Goal: Task Accomplishment & Management: Complete application form

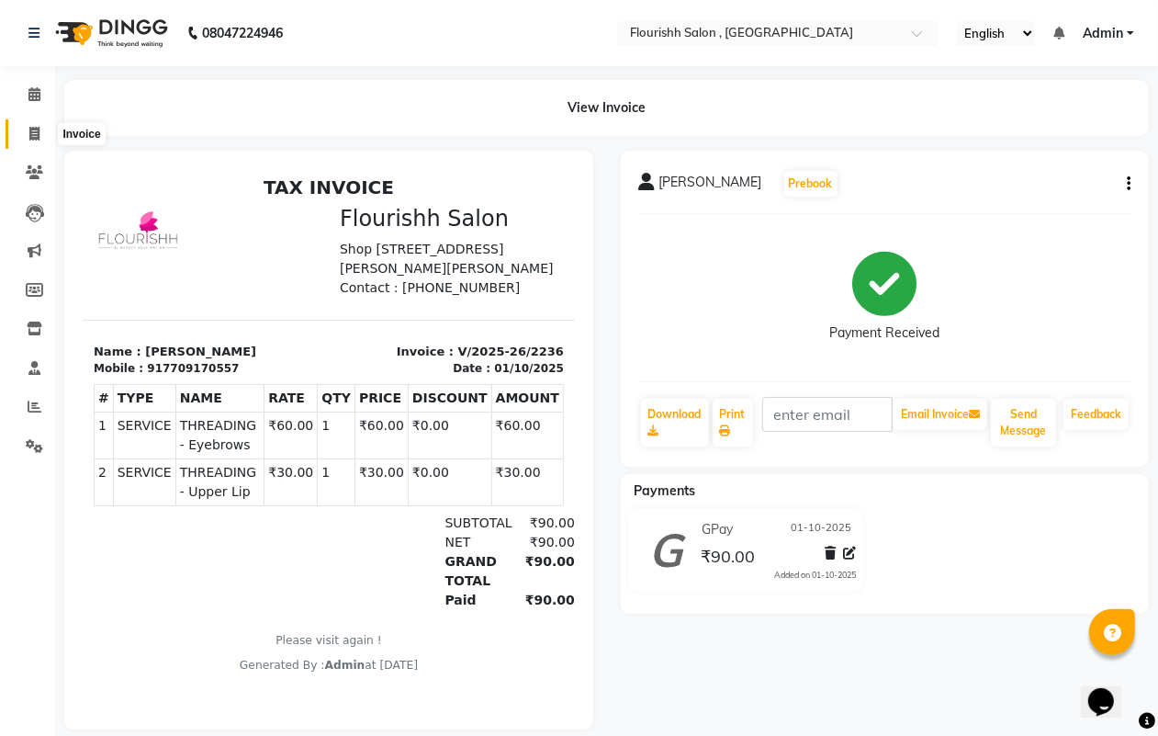
click at [29, 129] on icon at bounding box center [34, 134] width 10 height 14
select select "service"
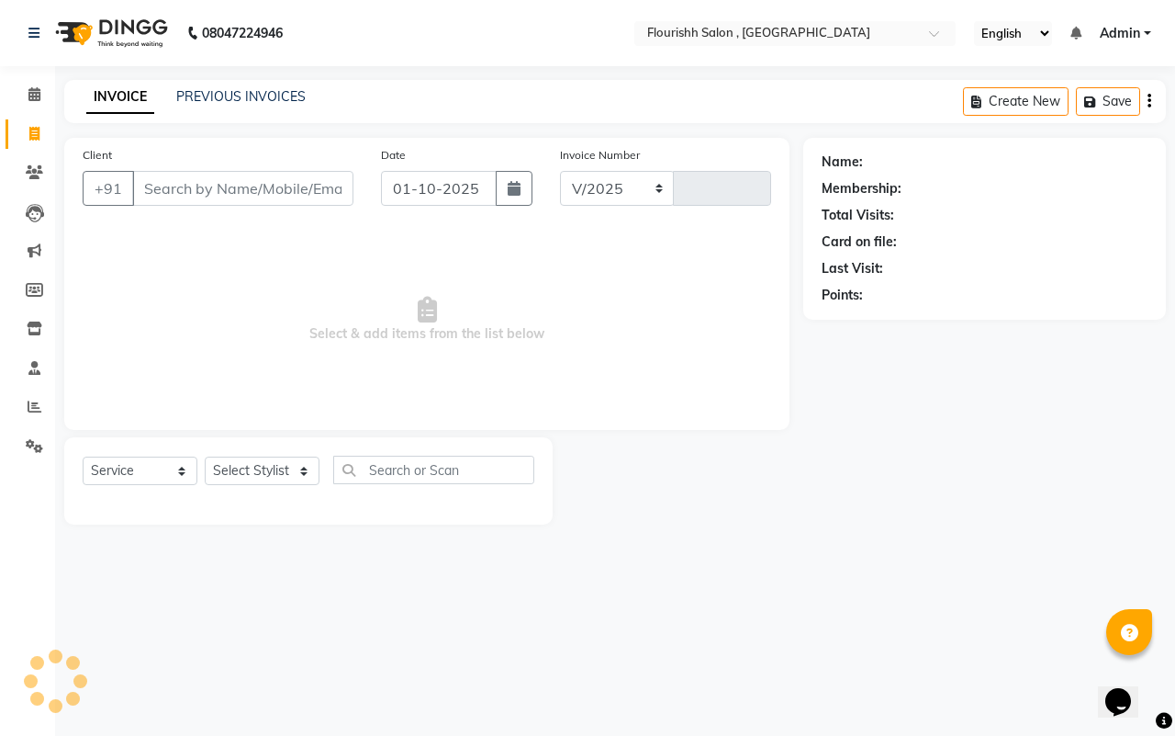
select select "4182"
type input "2237"
click at [179, 194] on input "Client" at bounding box center [242, 188] width 221 height 35
type input "8788717131"
click at [349, 180] on button "Add Client" at bounding box center [306, 188] width 95 height 35
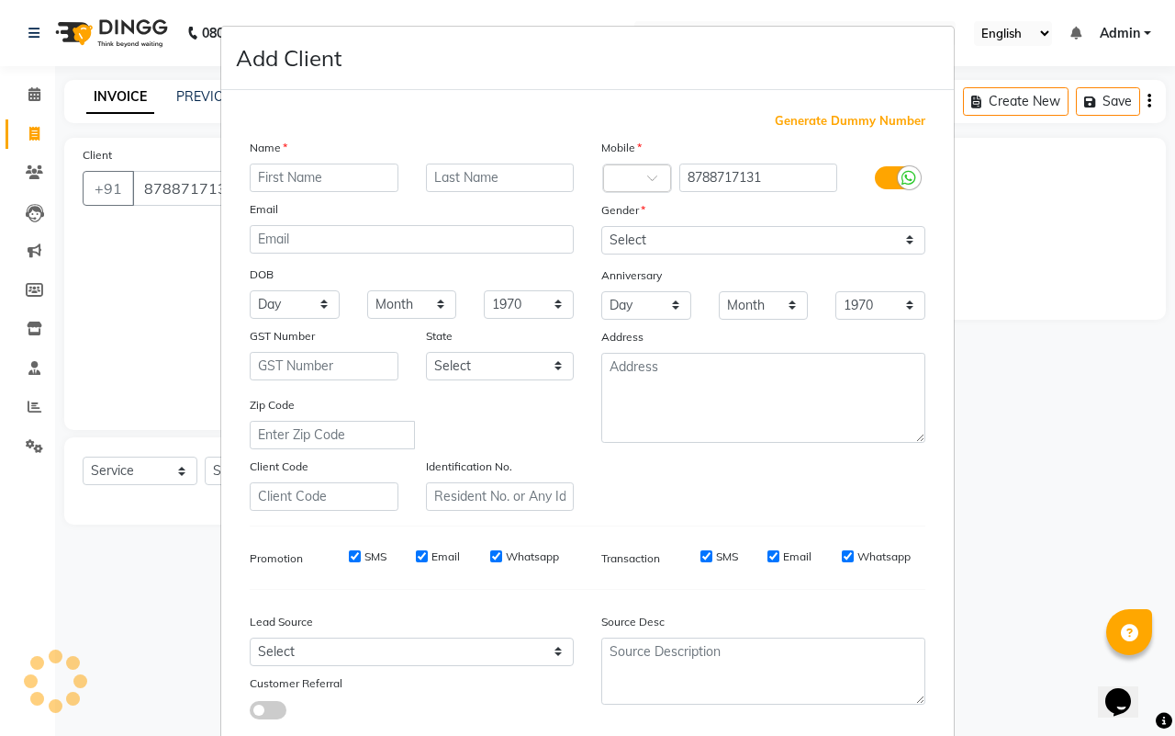
click at [305, 180] on input "text" at bounding box center [324, 177] width 149 height 28
type input "rhomin"
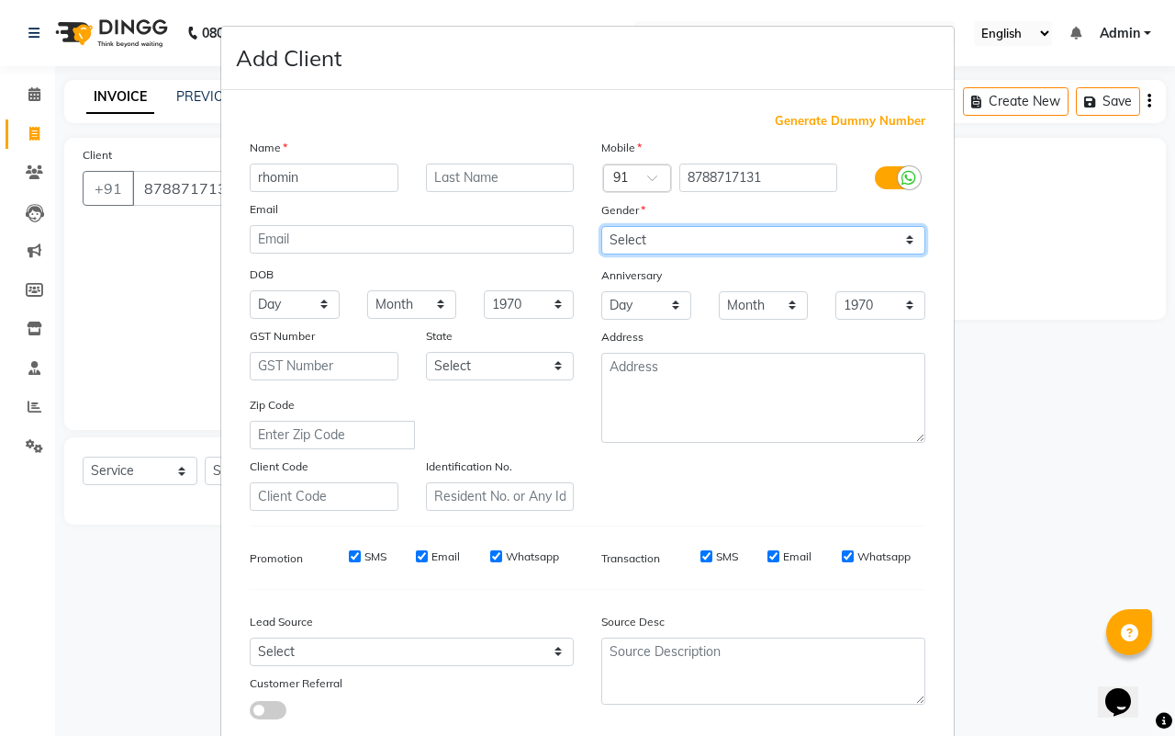
click at [662, 228] on select "Select [DEMOGRAPHIC_DATA] [DEMOGRAPHIC_DATA] Other Prefer Not To Say" at bounding box center [763, 240] width 324 height 28
select select "[DEMOGRAPHIC_DATA]"
click at [601, 226] on select "Select [DEMOGRAPHIC_DATA] [DEMOGRAPHIC_DATA] Other Prefer Not To Say" at bounding box center [763, 240] width 324 height 28
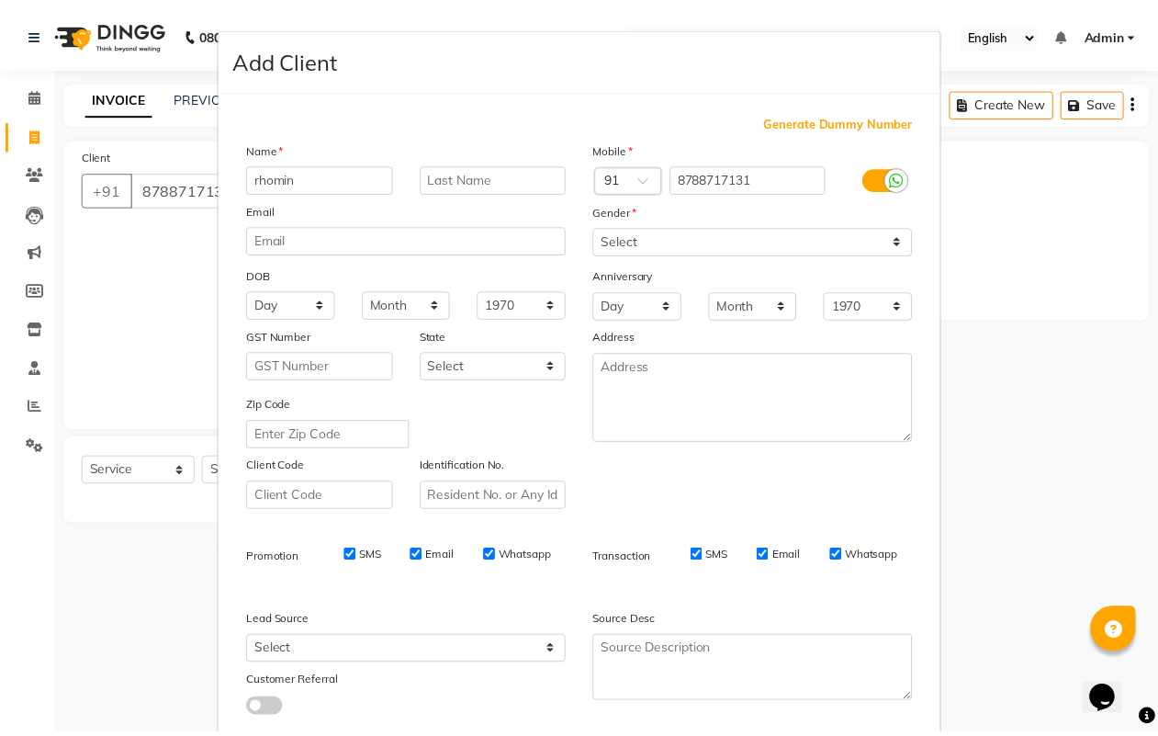
scroll to position [106, 0]
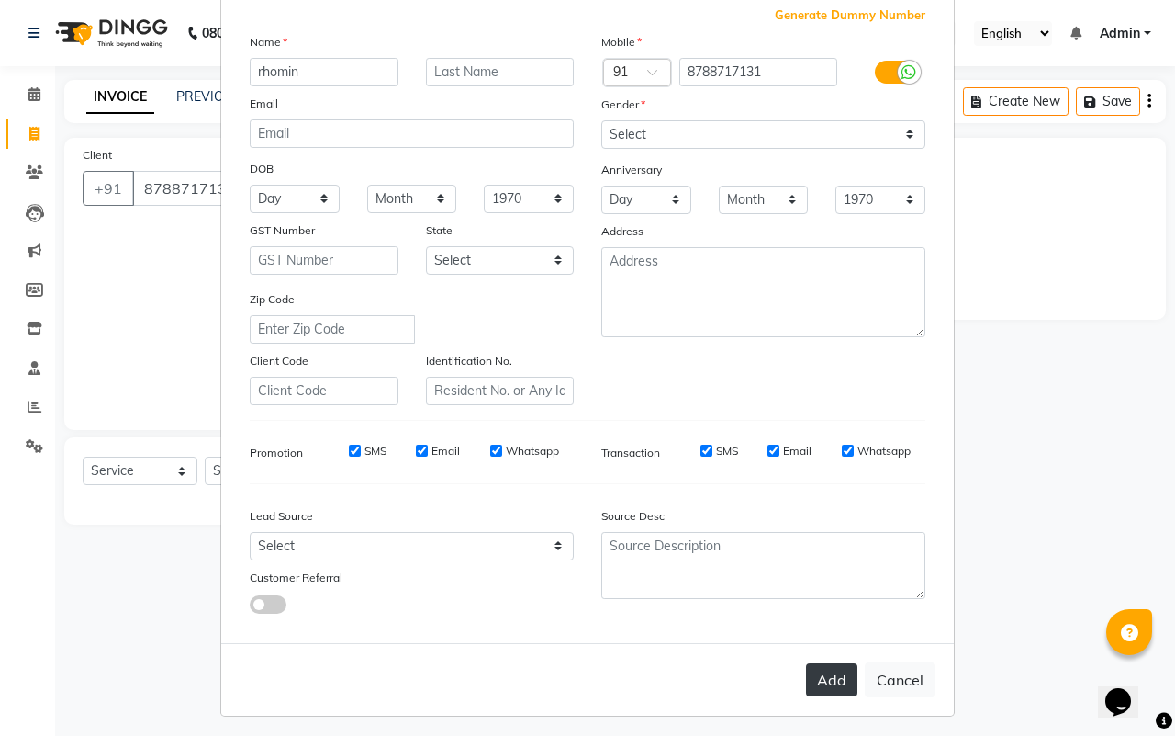
click at [817, 680] on button "Add" at bounding box center [831, 679] width 51 height 33
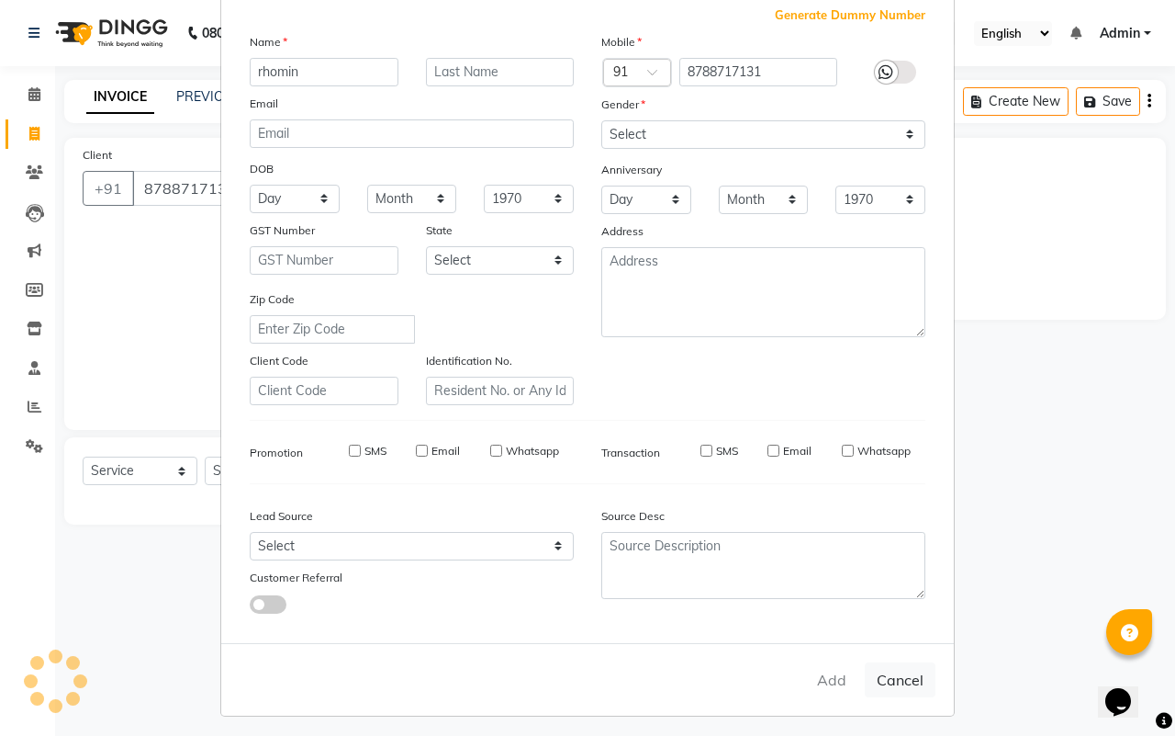
select select
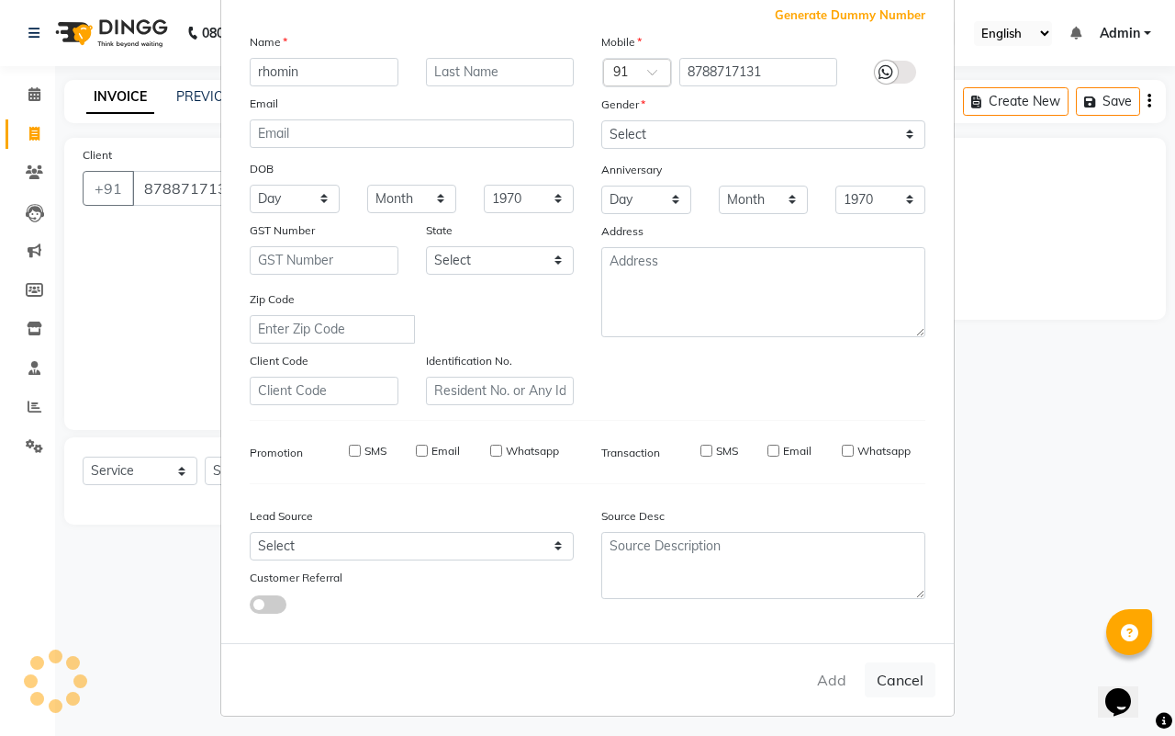
select select
checkbox input "false"
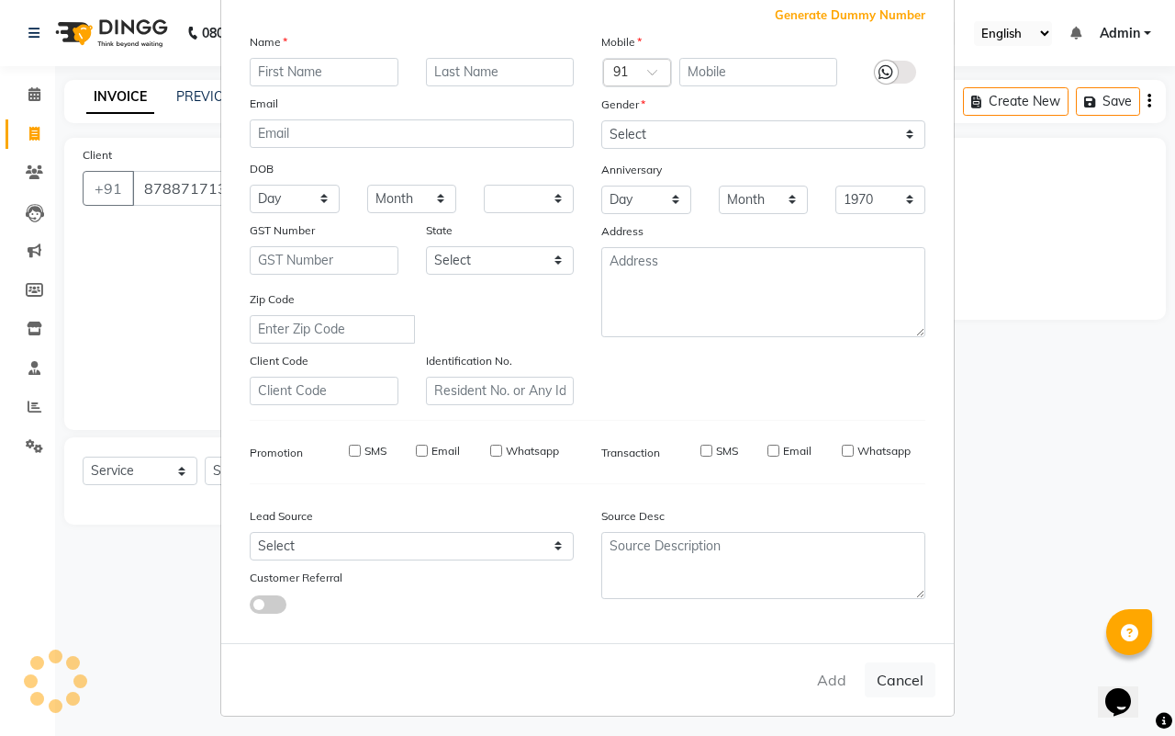
checkbox input "false"
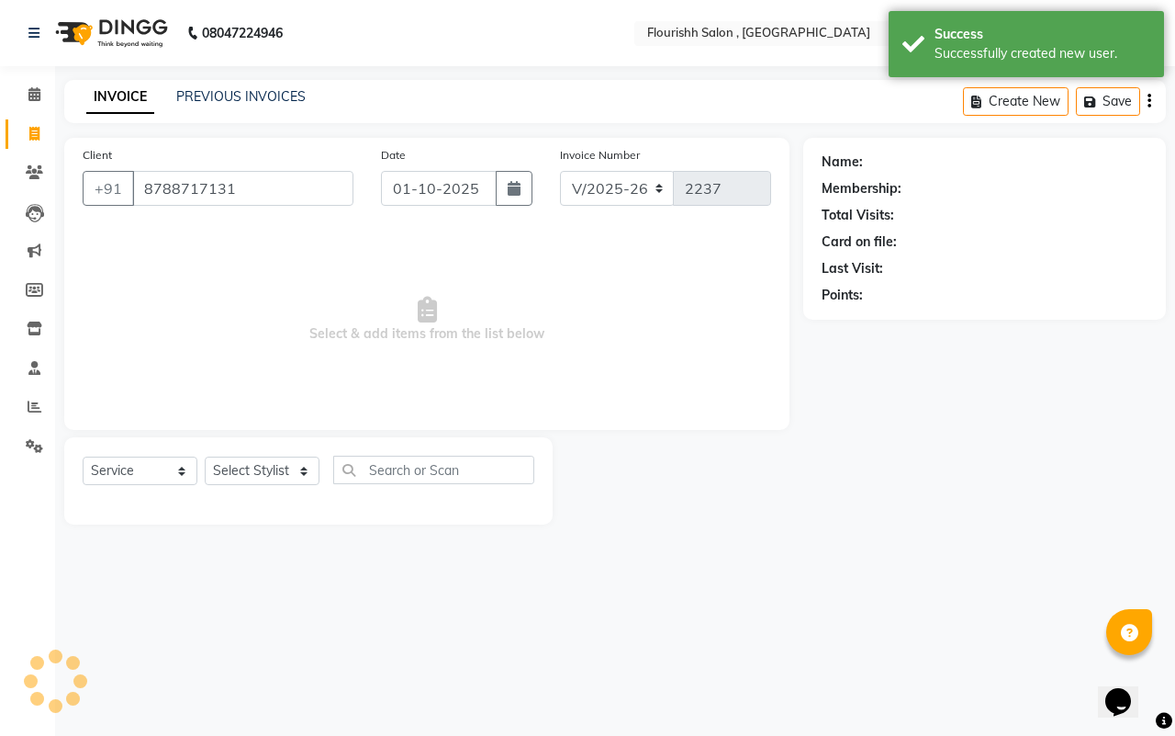
select select "1: Object"
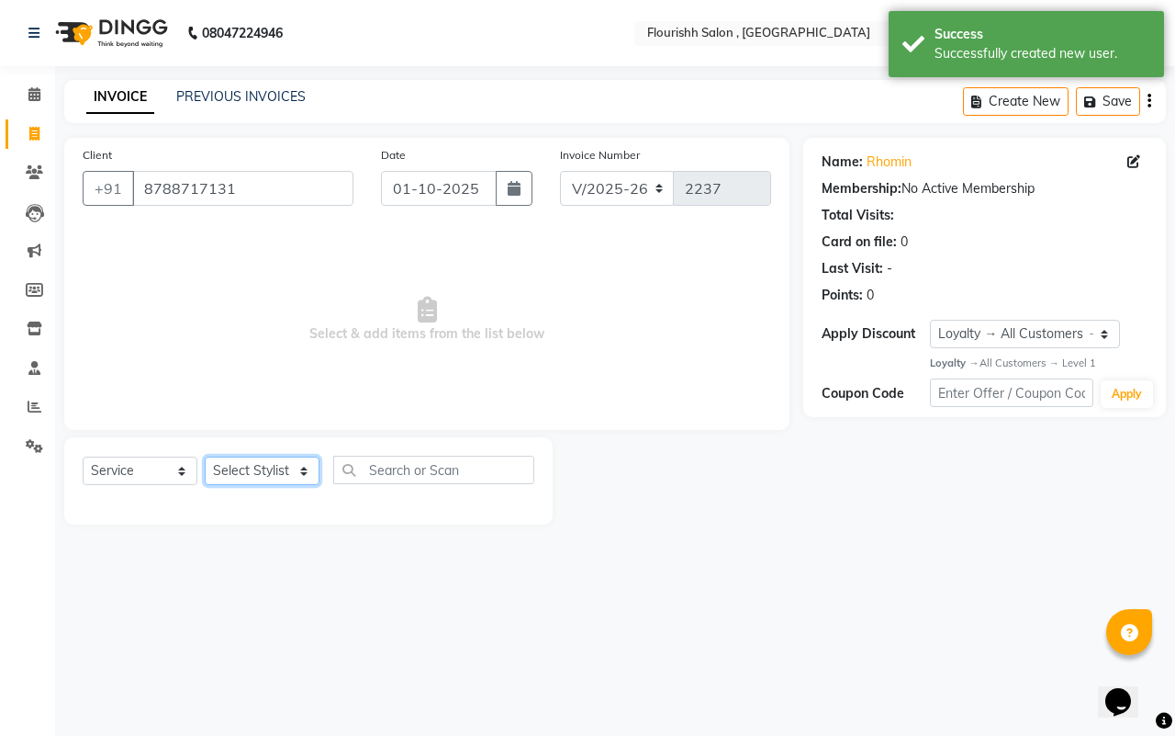
click at [241, 479] on select "Select Stylist [PERSON_NAME] jyoti Manager Mrs [PERSON_NAME] Ms [PERSON_NAME] […" at bounding box center [262, 470] width 115 height 28
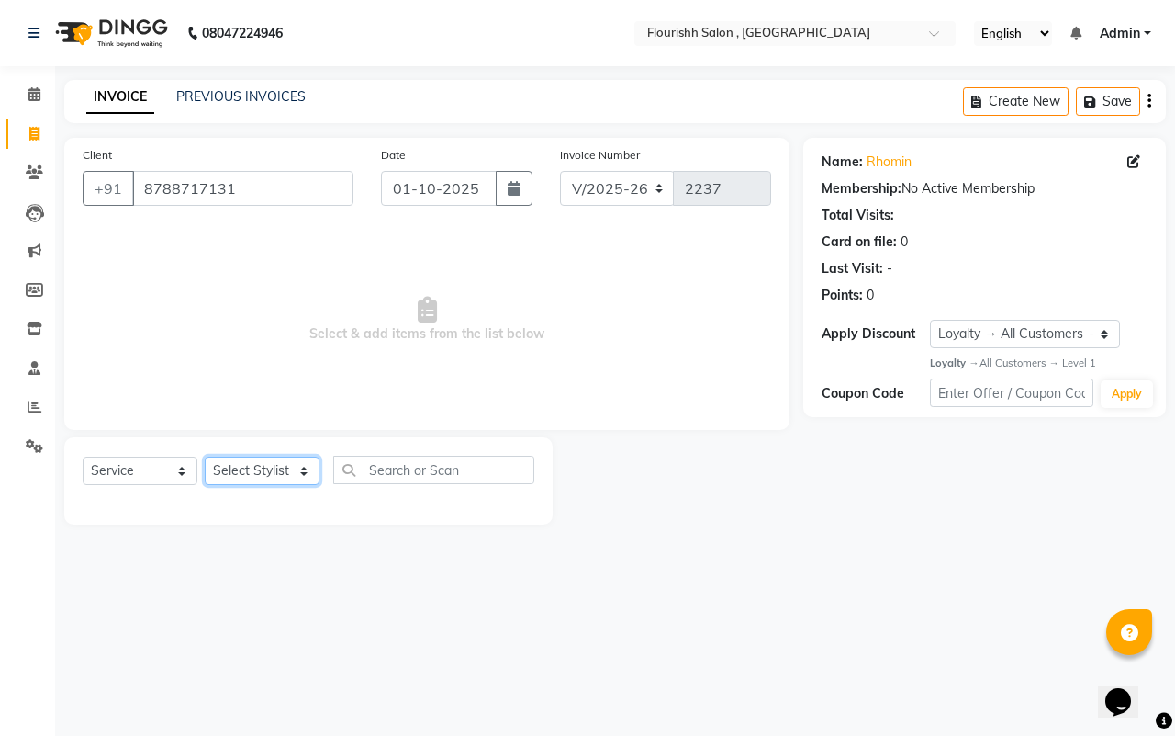
select select "50665"
click at [205, 456] on select "Select Stylist [PERSON_NAME] jyoti Manager Mrs [PERSON_NAME] Ms [PERSON_NAME] […" at bounding box center [262, 470] width 115 height 28
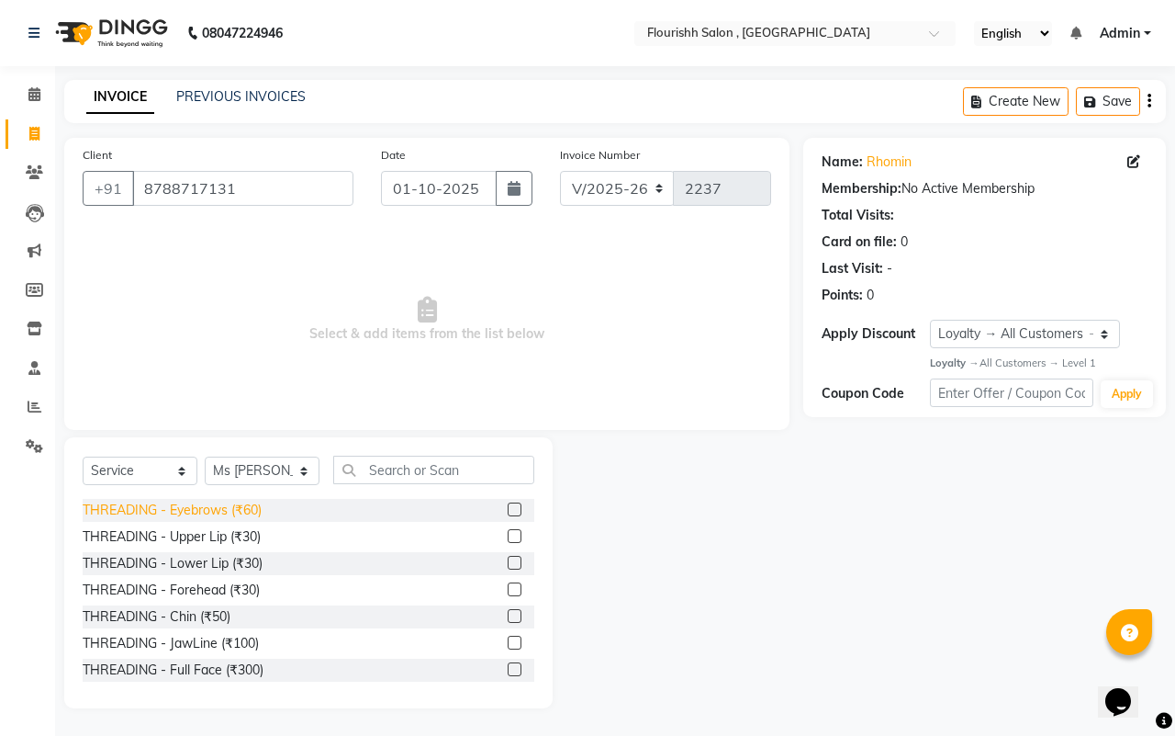
click at [191, 501] on div "THREADING - Eyebrows (₹60)" at bounding box center [172, 509] width 179 height 19
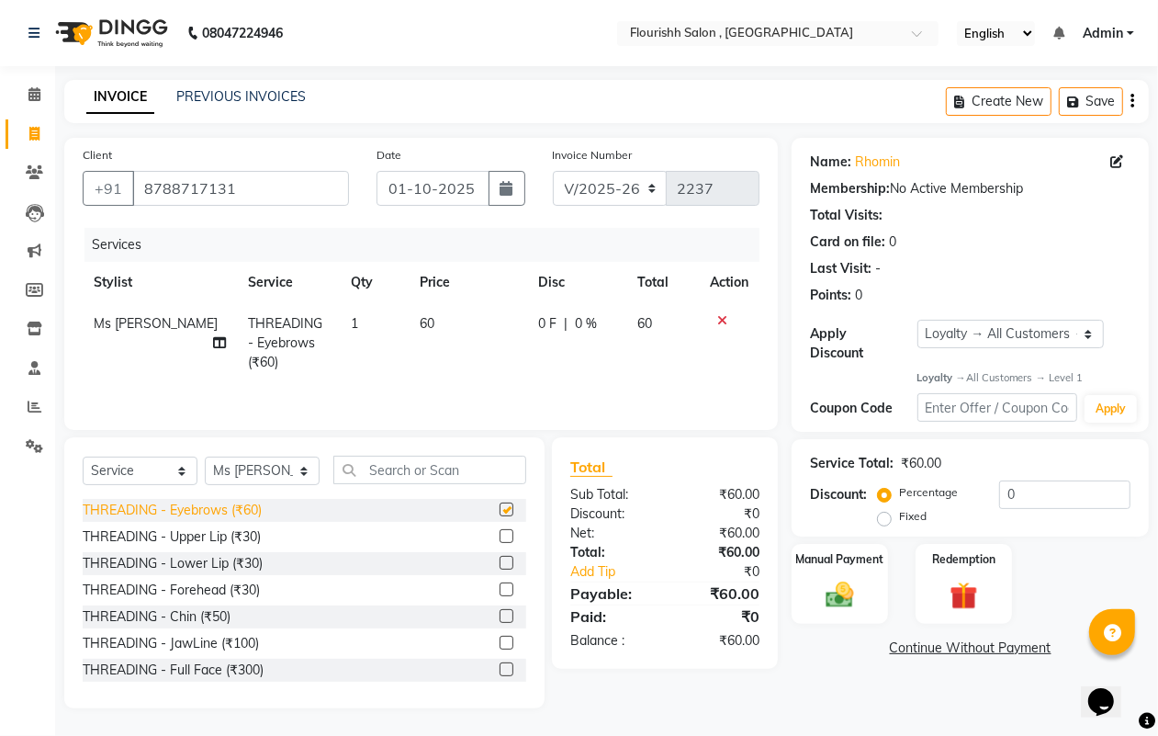
checkbox input "false"
click at [198, 542] on div "THREADING - Upper Lip (₹30)" at bounding box center [172, 536] width 178 height 19
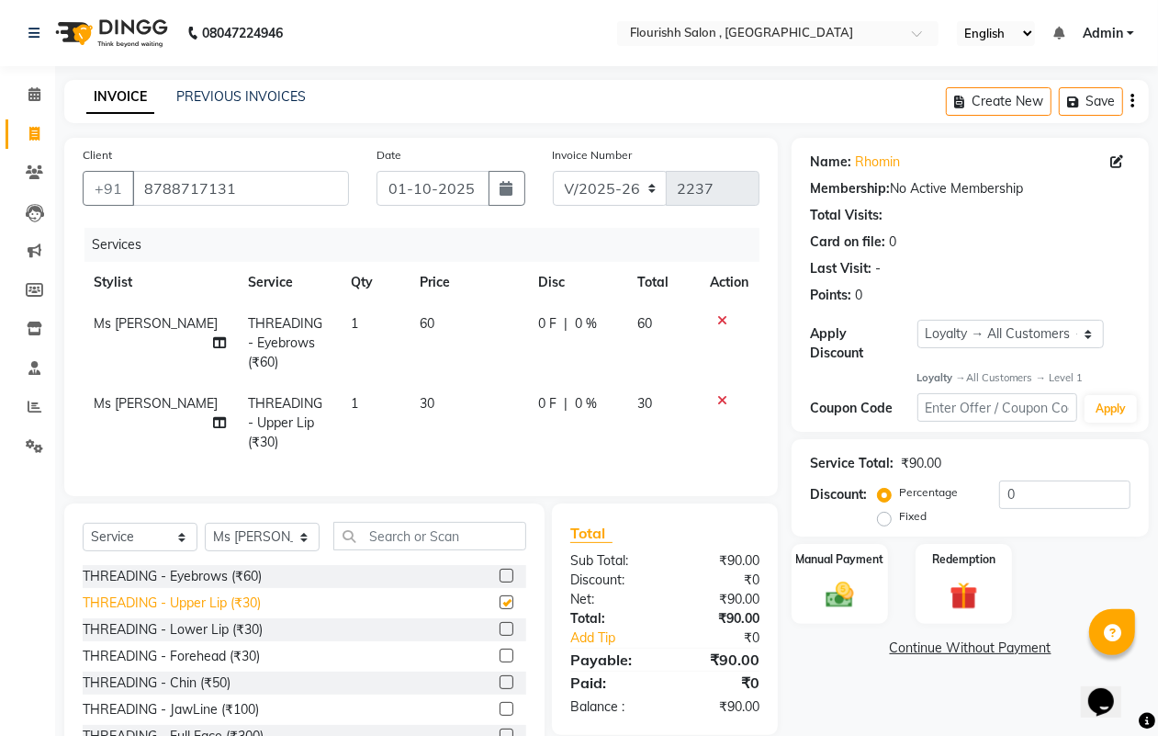
checkbox input "false"
click at [191, 639] on div "THREADING - Lower Lip (₹30)" at bounding box center [173, 629] width 180 height 19
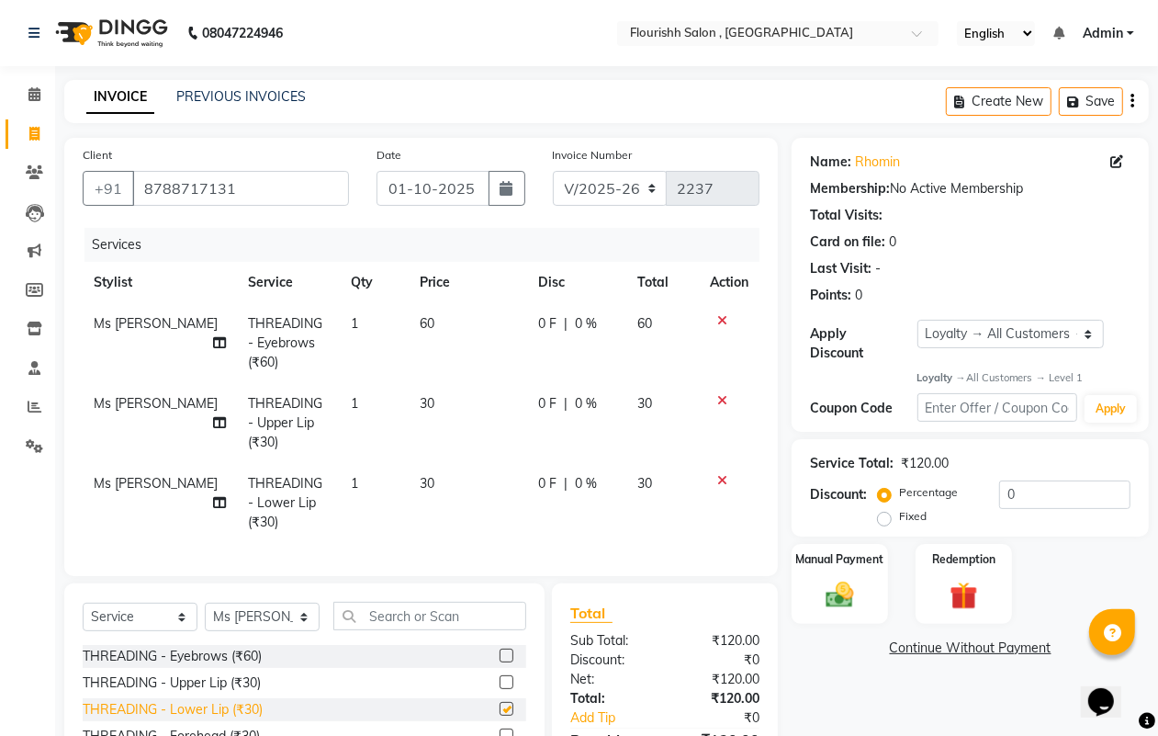
checkbox input "false"
click at [828, 606] on img at bounding box center [839, 595] width 46 height 33
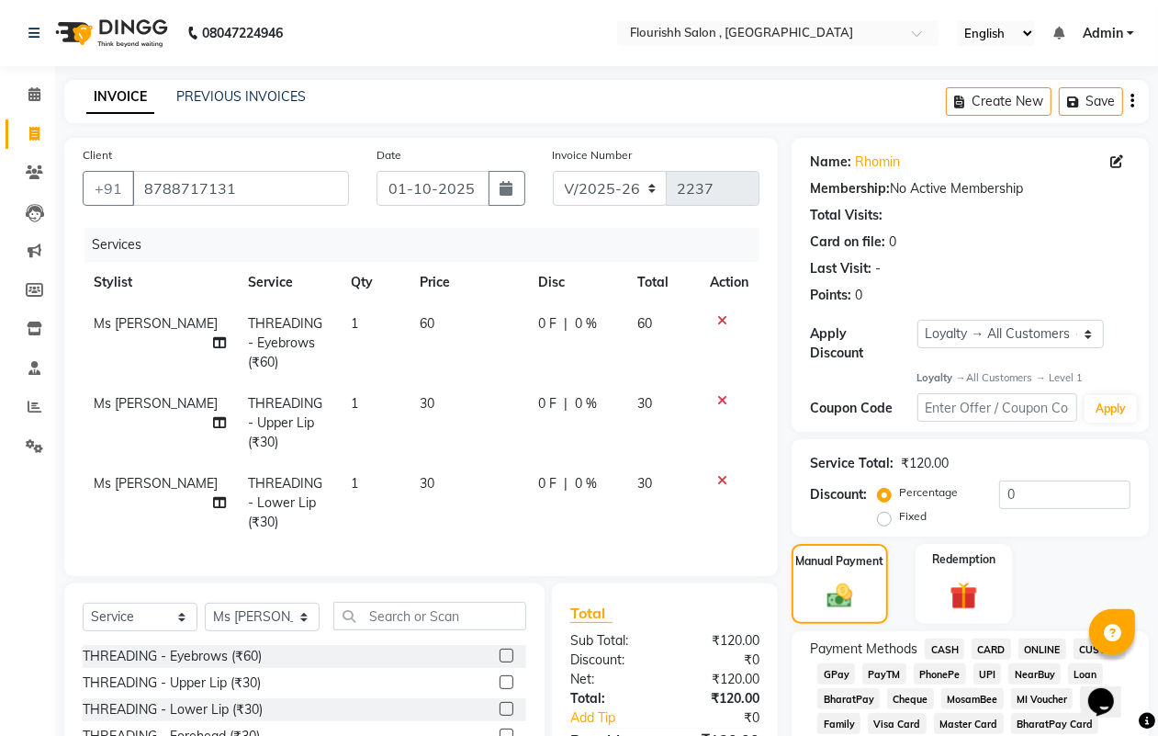
click at [845, 668] on span "GPay" at bounding box center [836, 673] width 38 height 21
click at [944, 649] on span "CASH" at bounding box center [944, 648] width 39 height 21
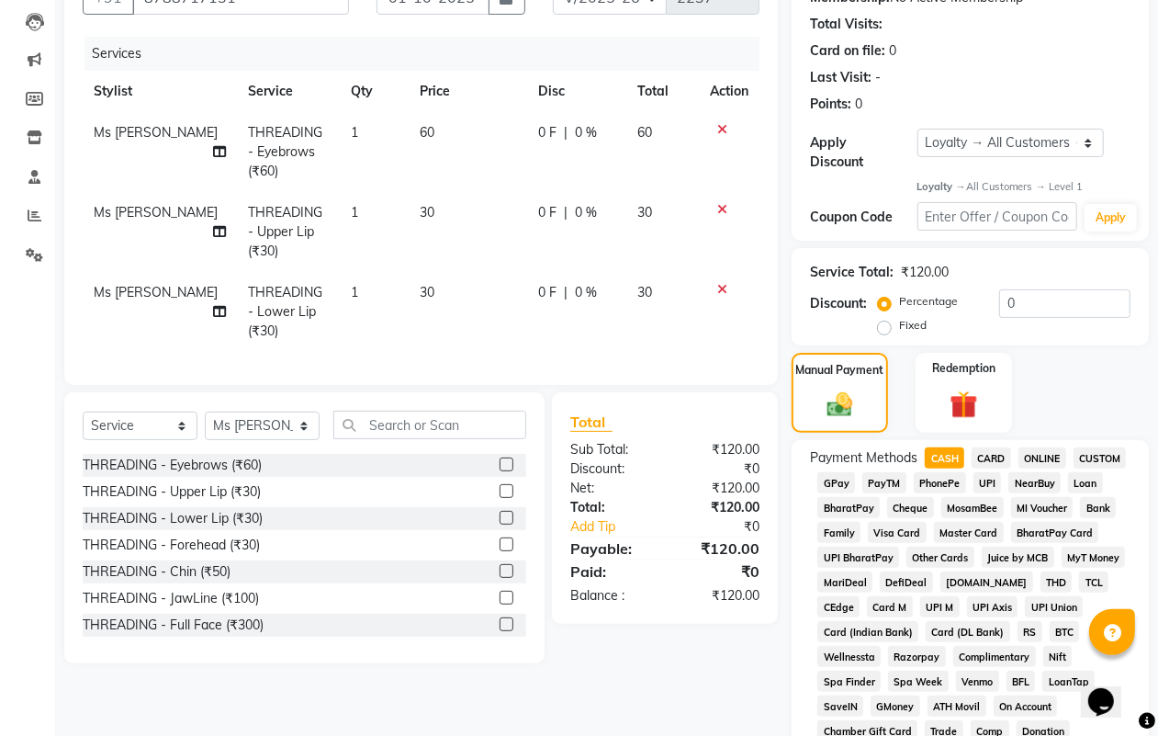
scroll to position [785, 0]
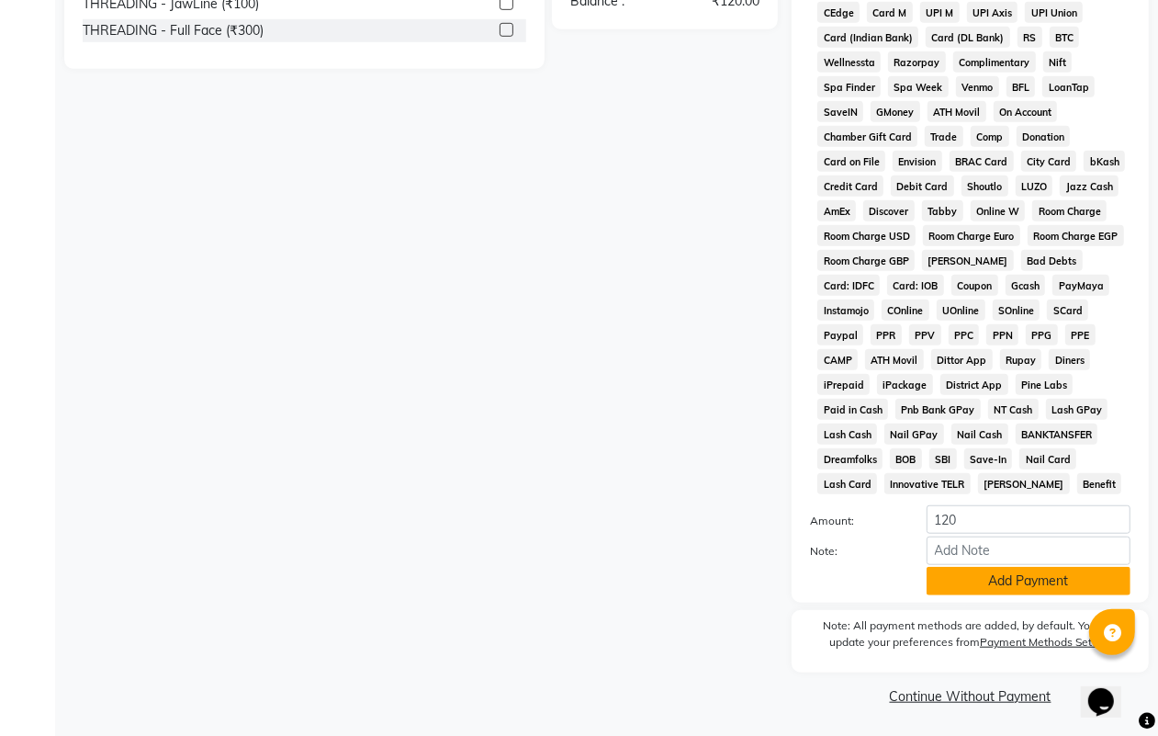
click at [1047, 584] on button "Add Payment" at bounding box center [1029, 581] width 204 height 28
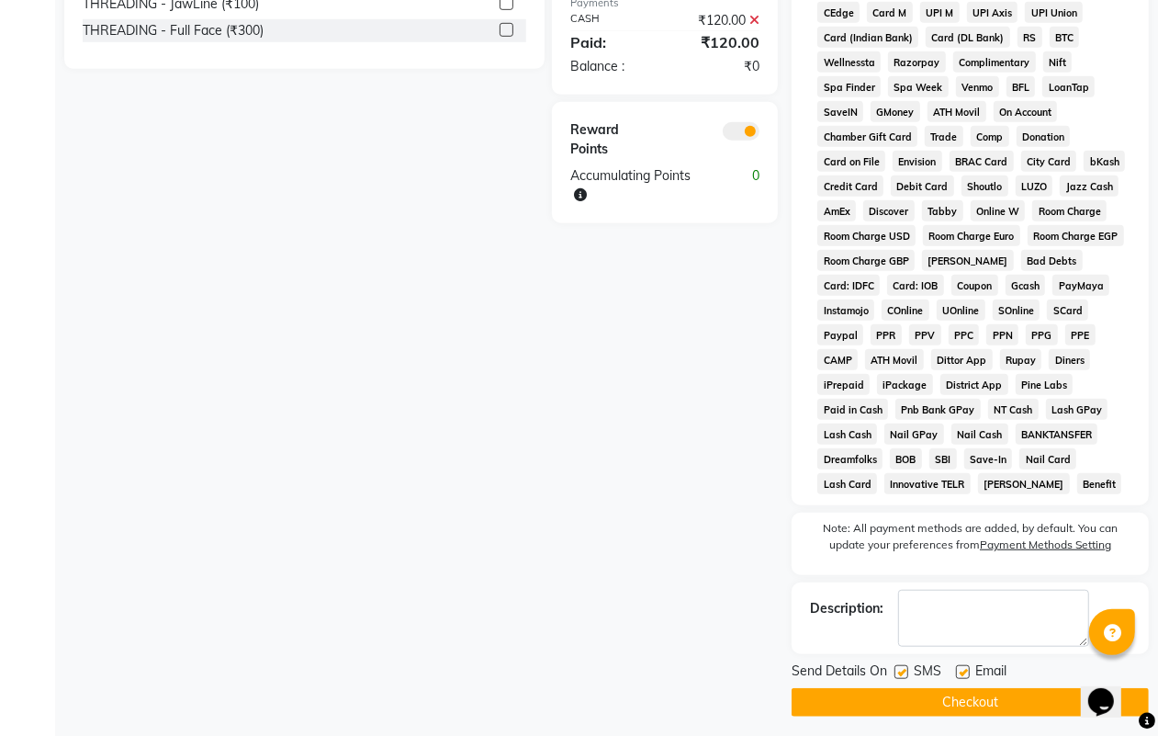
click at [900, 670] on label at bounding box center [901, 672] width 14 height 14
click at [900, 670] on input "checkbox" at bounding box center [900, 673] width 12 height 12
checkbox input "false"
drag, startPoint x: 961, startPoint y: 664, endPoint x: 961, endPoint y: 682, distance: 18.4
click at [961, 665] on label at bounding box center [963, 672] width 14 height 14
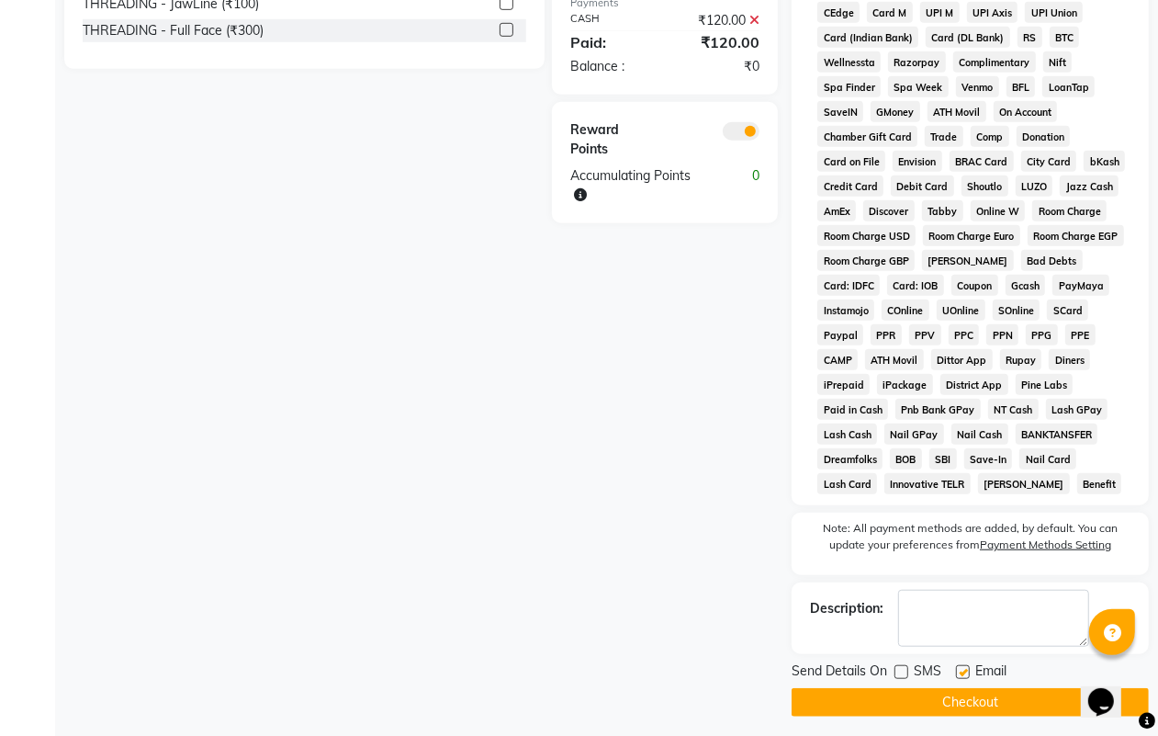
click at [961, 667] on input "checkbox" at bounding box center [962, 673] width 12 height 12
checkbox input "false"
click at [961, 705] on button "Checkout" at bounding box center [970, 702] width 357 height 28
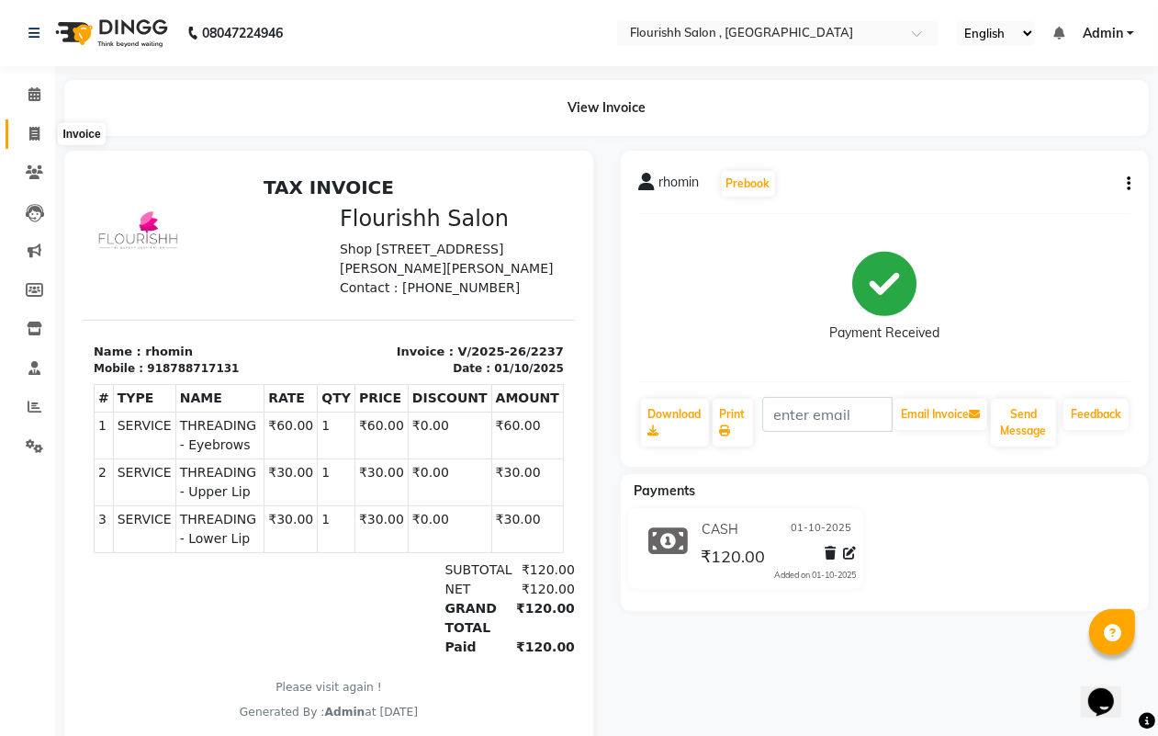
click at [30, 124] on span at bounding box center [34, 134] width 32 height 21
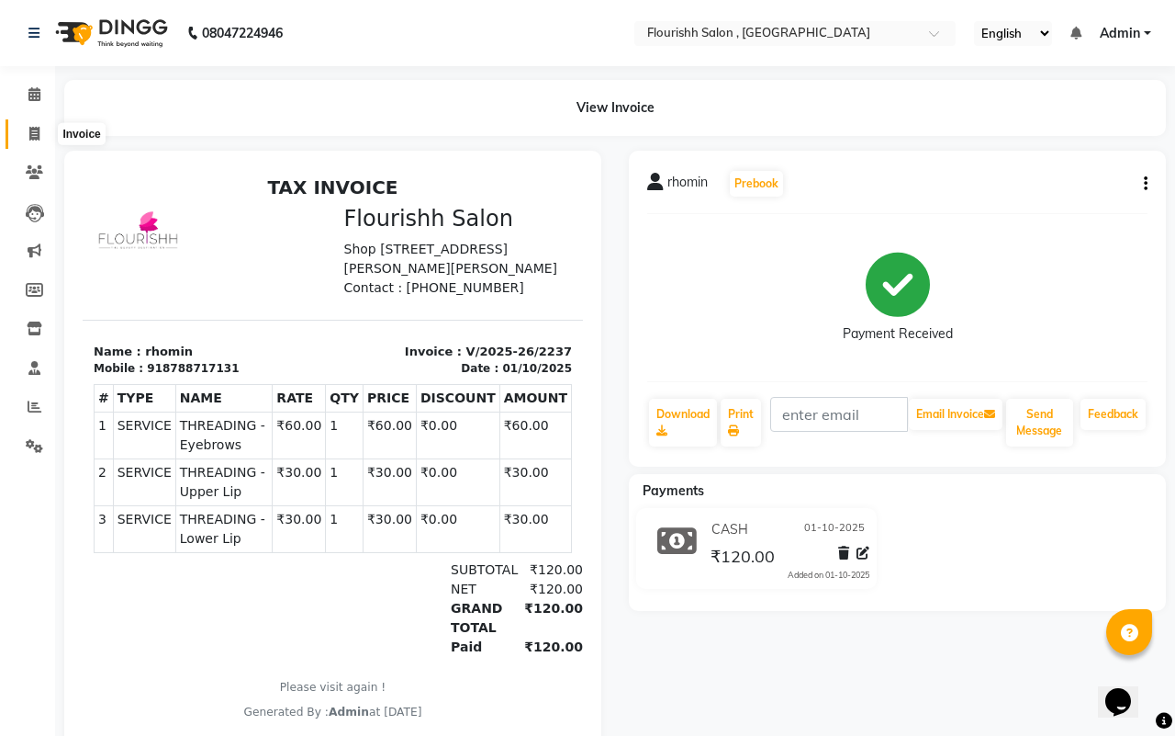
select select "service"
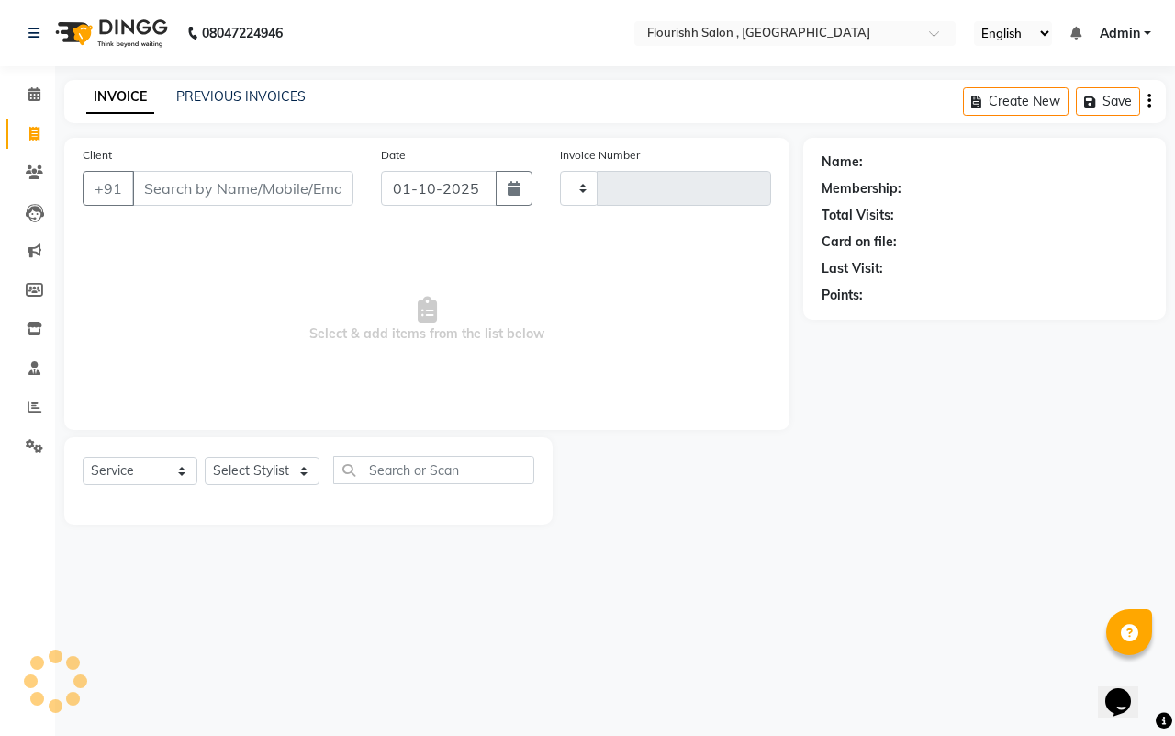
type input "2238"
select select "4182"
click at [196, 172] on input "Client" at bounding box center [242, 188] width 221 height 35
click at [180, 185] on input "Client" at bounding box center [242, 188] width 221 height 35
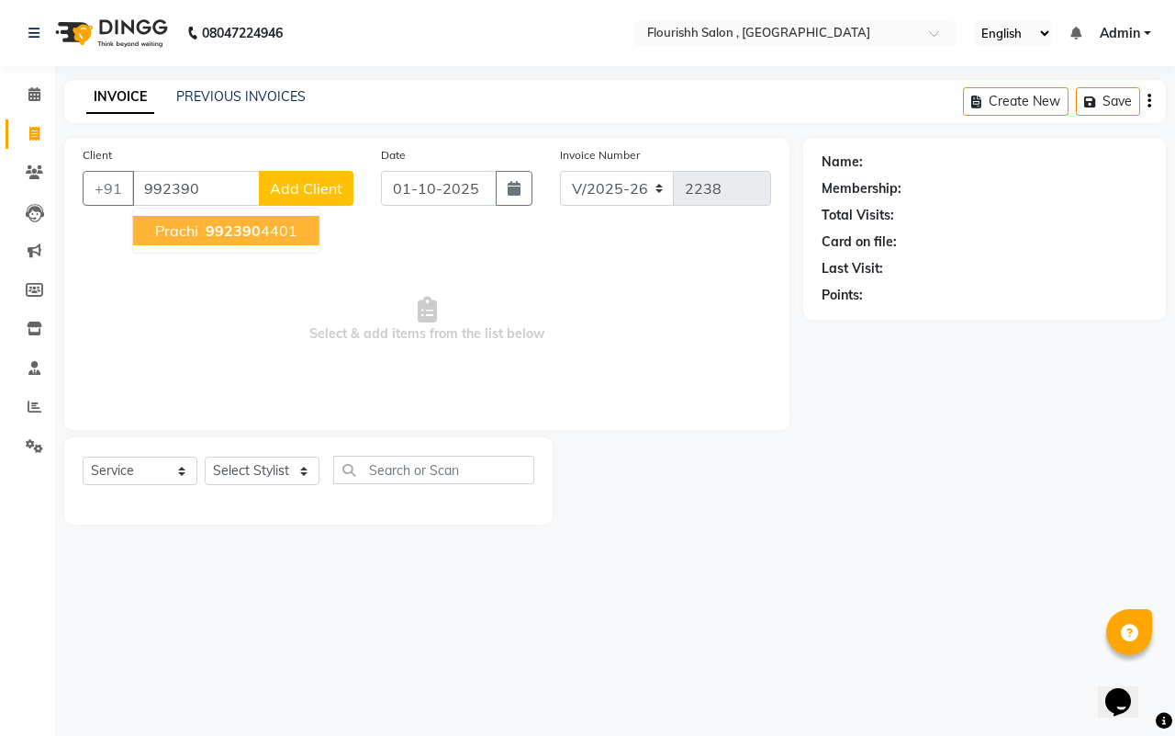
click at [202, 221] on ngb-highlight "992390 4401" at bounding box center [250, 230] width 96 height 18
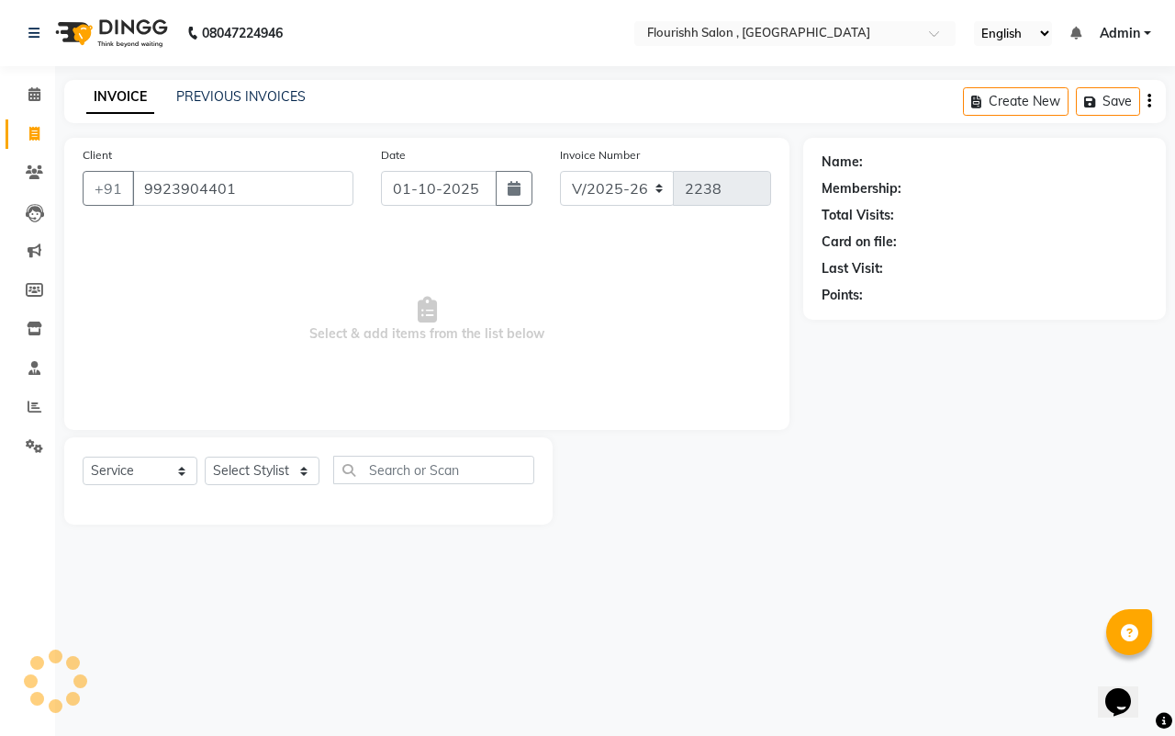
type input "9923904401"
select select "1: Object"
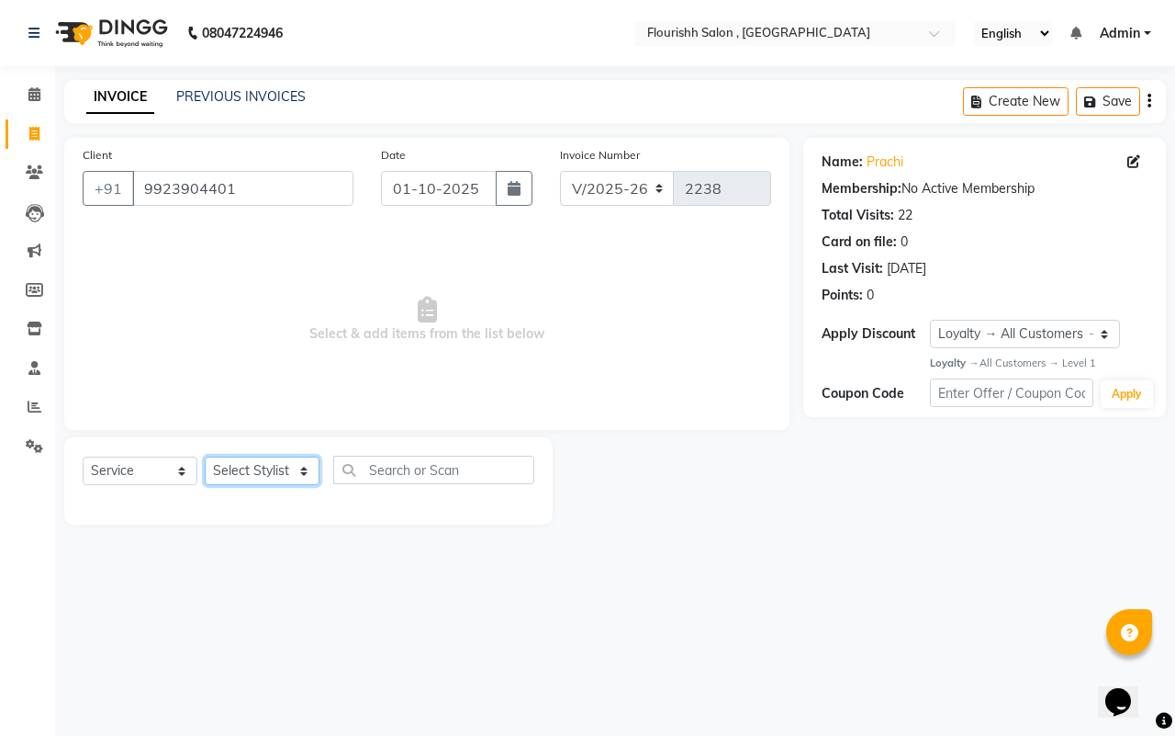
click at [241, 470] on select "Select Stylist [PERSON_NAME] jyoti Manager Mrs [PERSON_NAME] Ms [PERSON_NAME] […" at bounding box center [262, 470] width 115 height 28
select select "70731"
click at [205, 456] on select "Select Stylist [PERSON_NAME] jyoti Manager Mrs [PERSON_NAME] Ms [PERSON_NAME] […" at bounding box center [262, 470] width 115 height 28
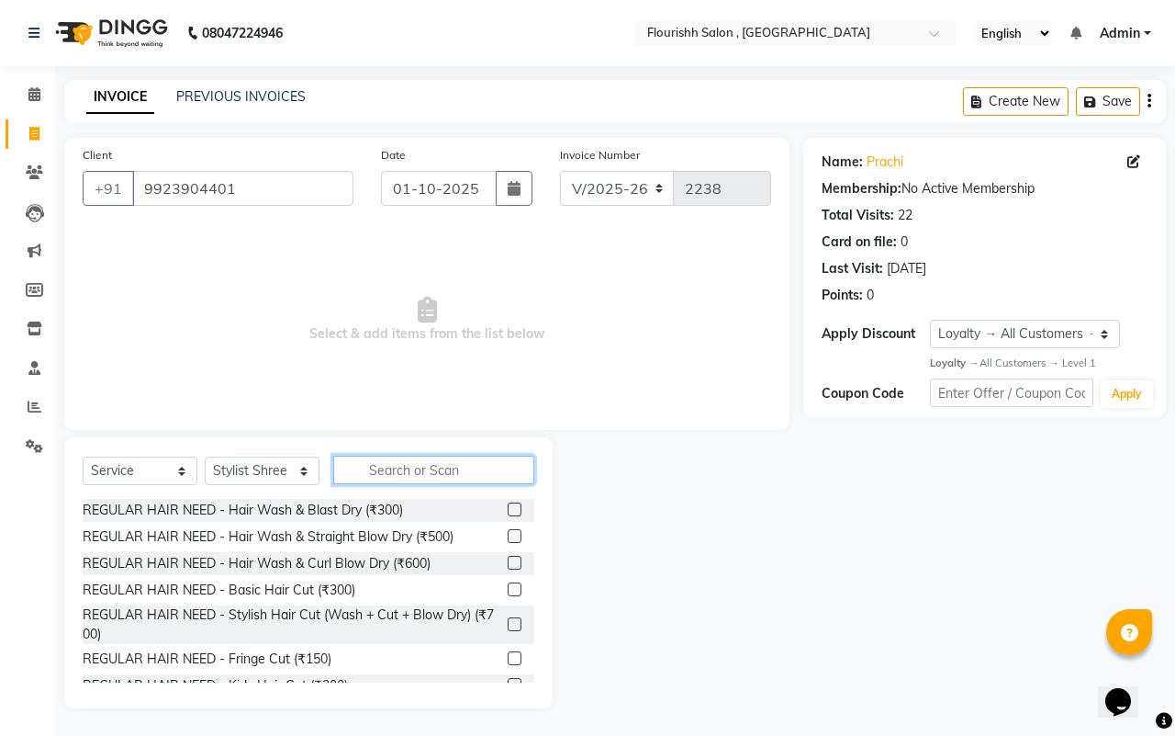
click at [437, 473] on input "text" at bounding box center [433, 469] width 201 height 28
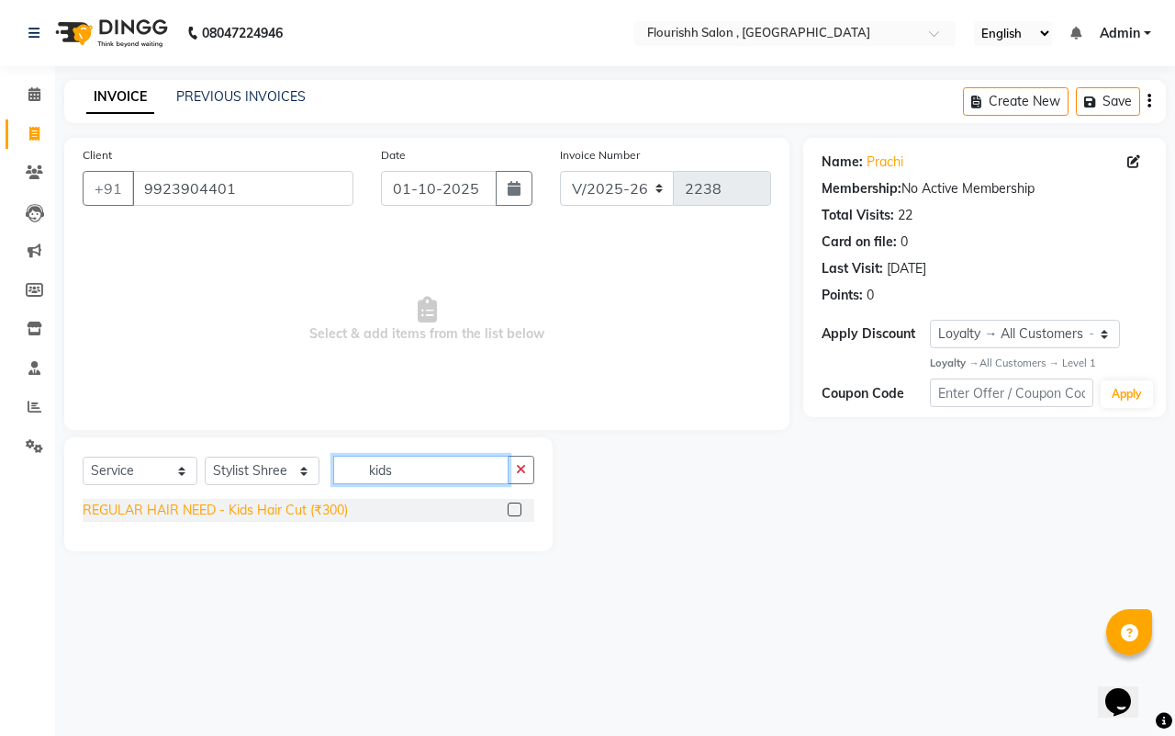
type input "kids"
click at [255, 505] on div "REGULAR HAIR NEED - Kids Hair Cut (₹300)" at bounding box center [215, 509] width 265 height 19
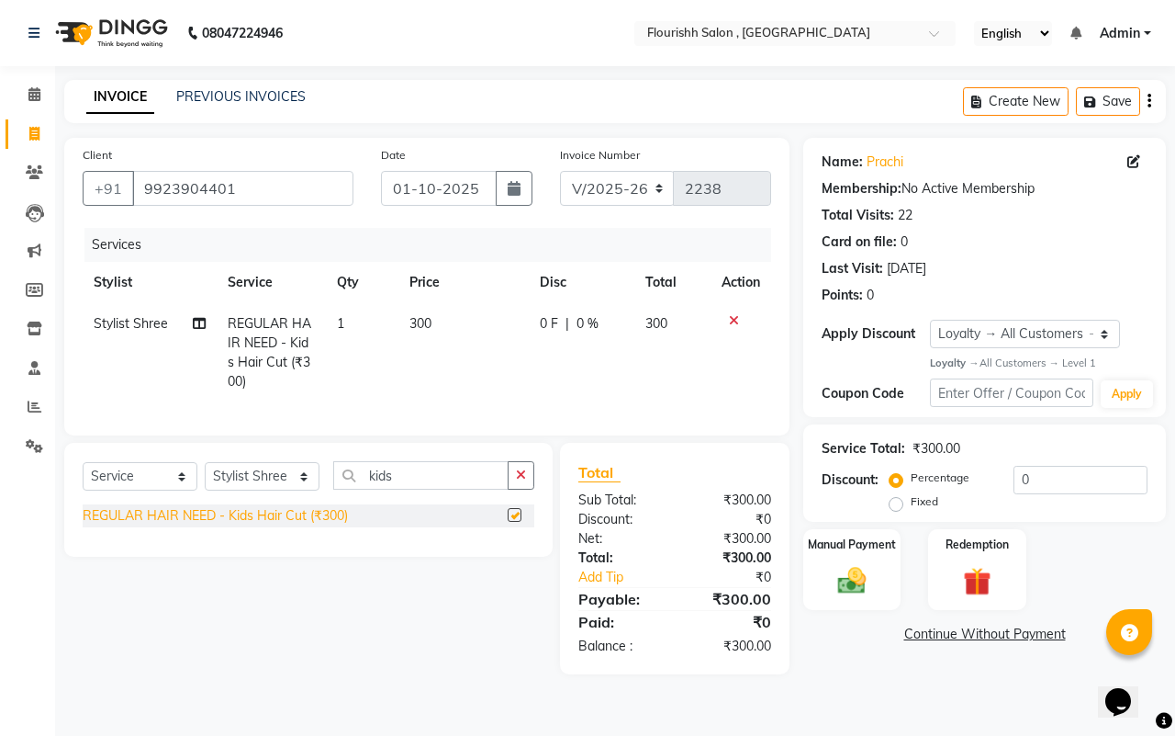
checkbox input "false"
click at [421, 322] on span "300" at bounding box center [421, 323] width 22 height 17
select select "70731"
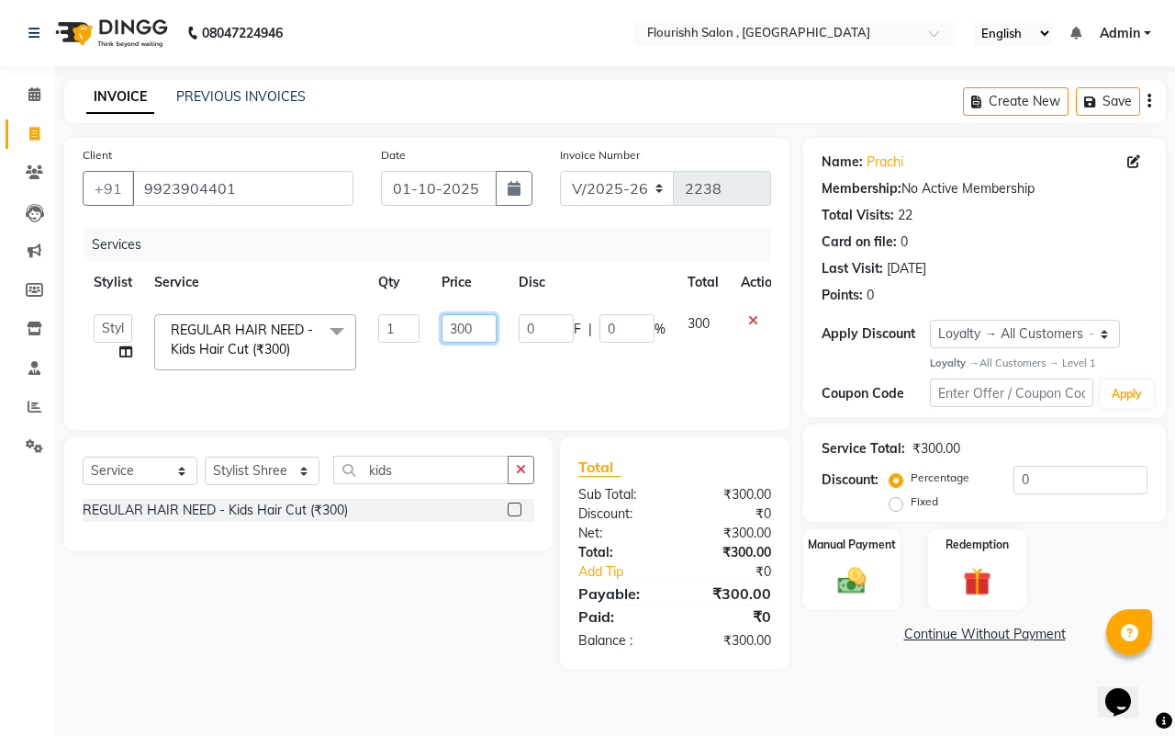
click at [466, 331] on input "300" at bounding box center [469, 328] width 55 height 28
type input "250"
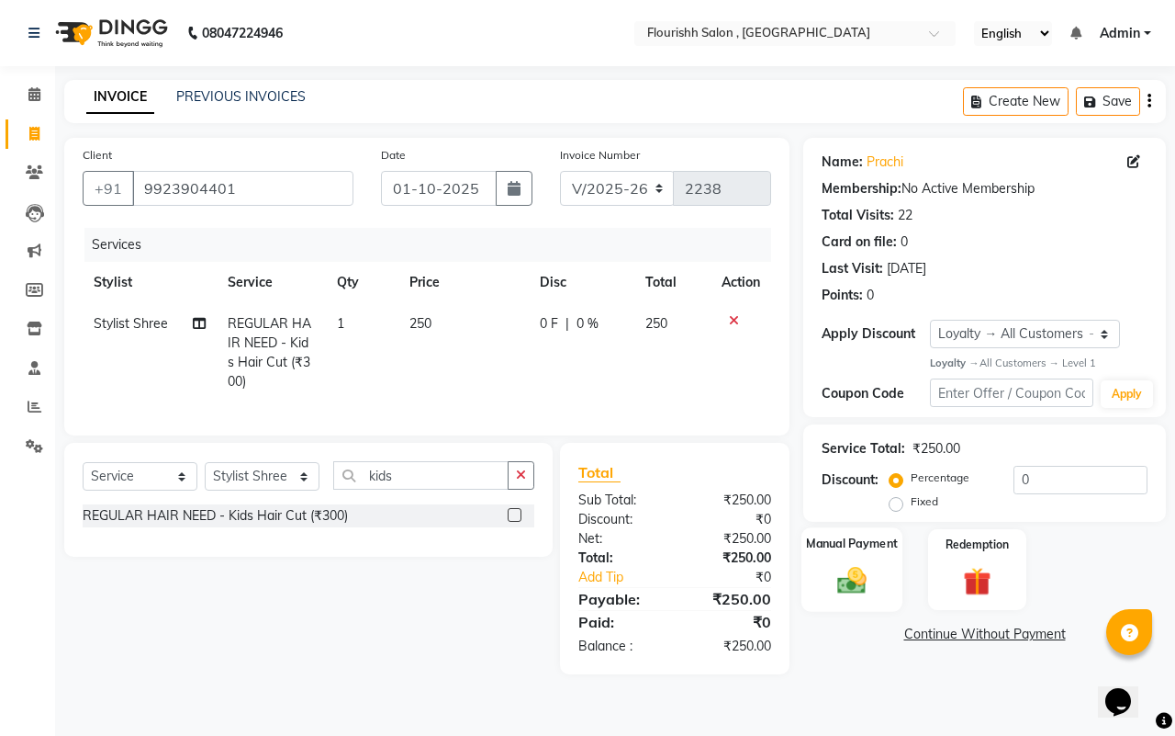
click at [860, 571] on img at bounding box center [852, 581] width 48 height 34
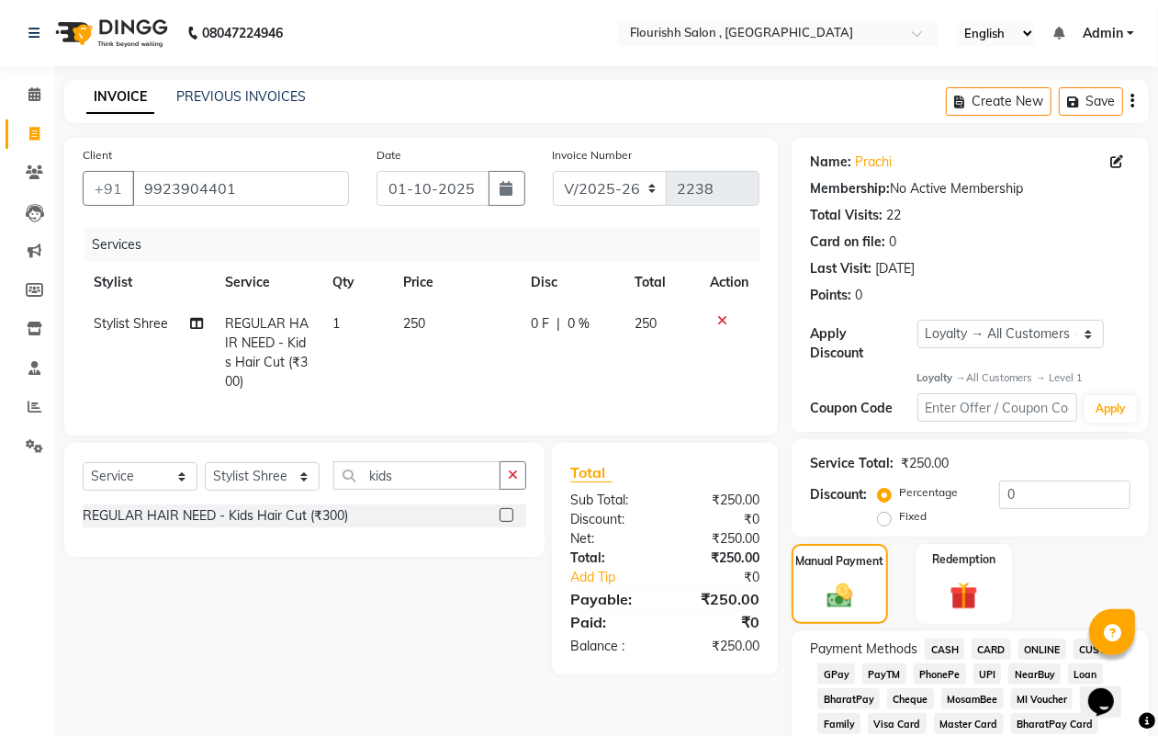
click at [837, 663] on span "GPay" at bounding box center [836, 673] width 38 height 21
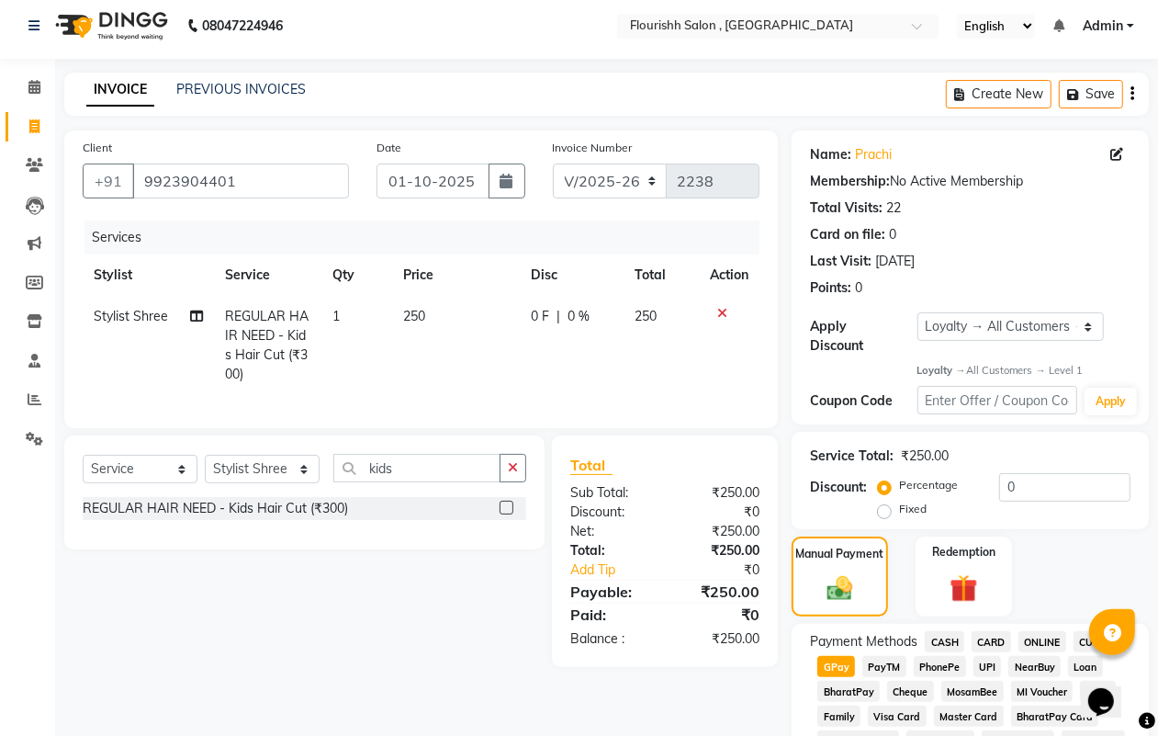
scroll to position [785, 0]
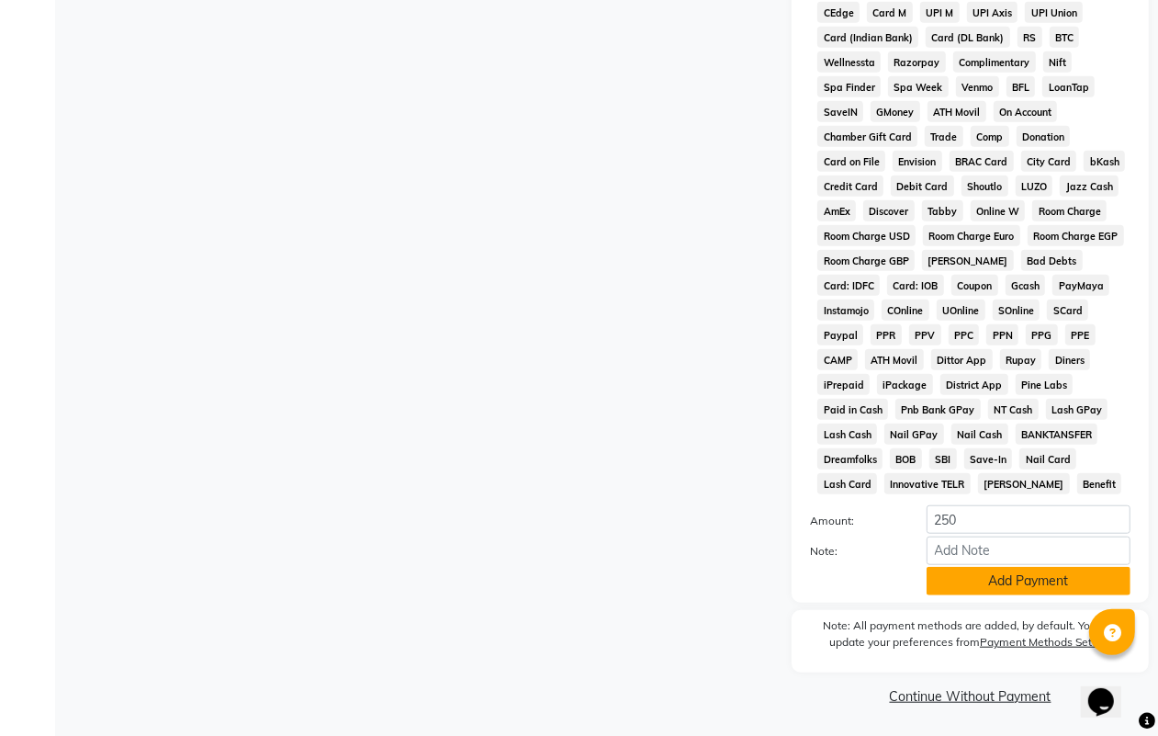
click at [1024, 575] on button "Add Payment" at bounding box center [1029, 581] width 204 height 28
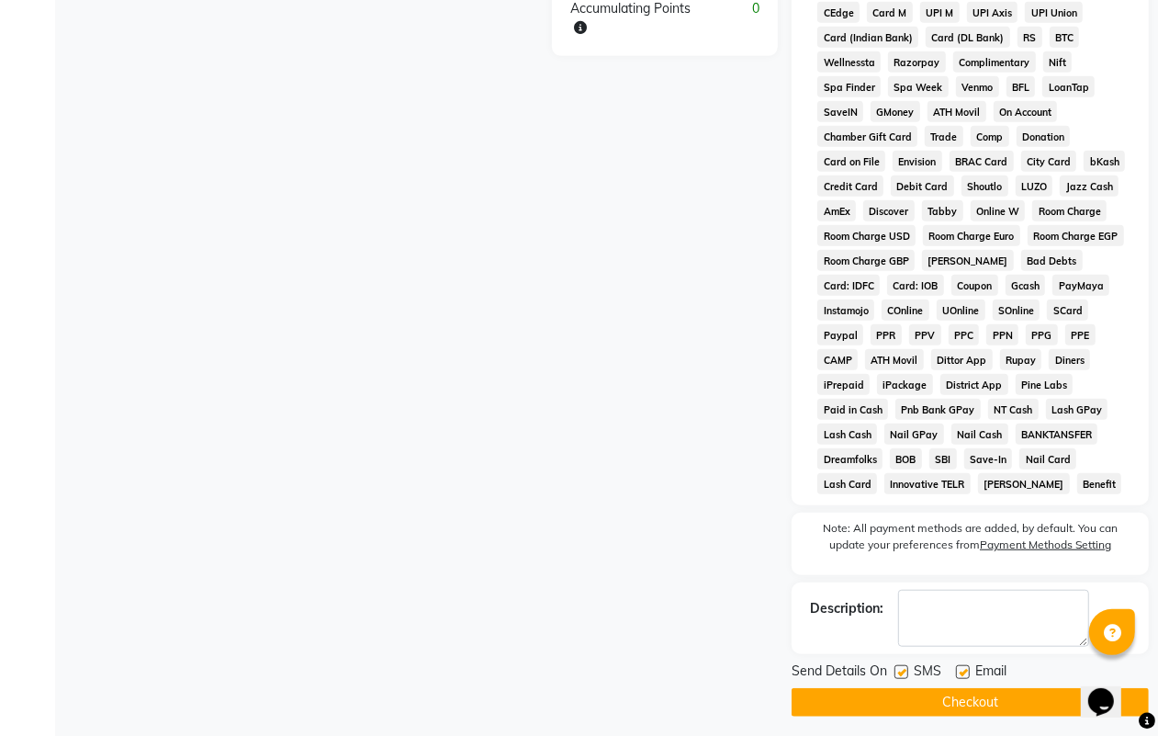
click at [895, 668] on label at bounding box center [901, 672] width 14 height 14
click at [895, 668] on input "checkbox" at bounding box center [900, 673] width 12 height 12
checkbox input "false"
click at [967, 667] on label at bounding box center [963, 672] width 14 height 14
click at [967, 667] on input "checkbox" at bounding box center [962, 673] width 12 height 12
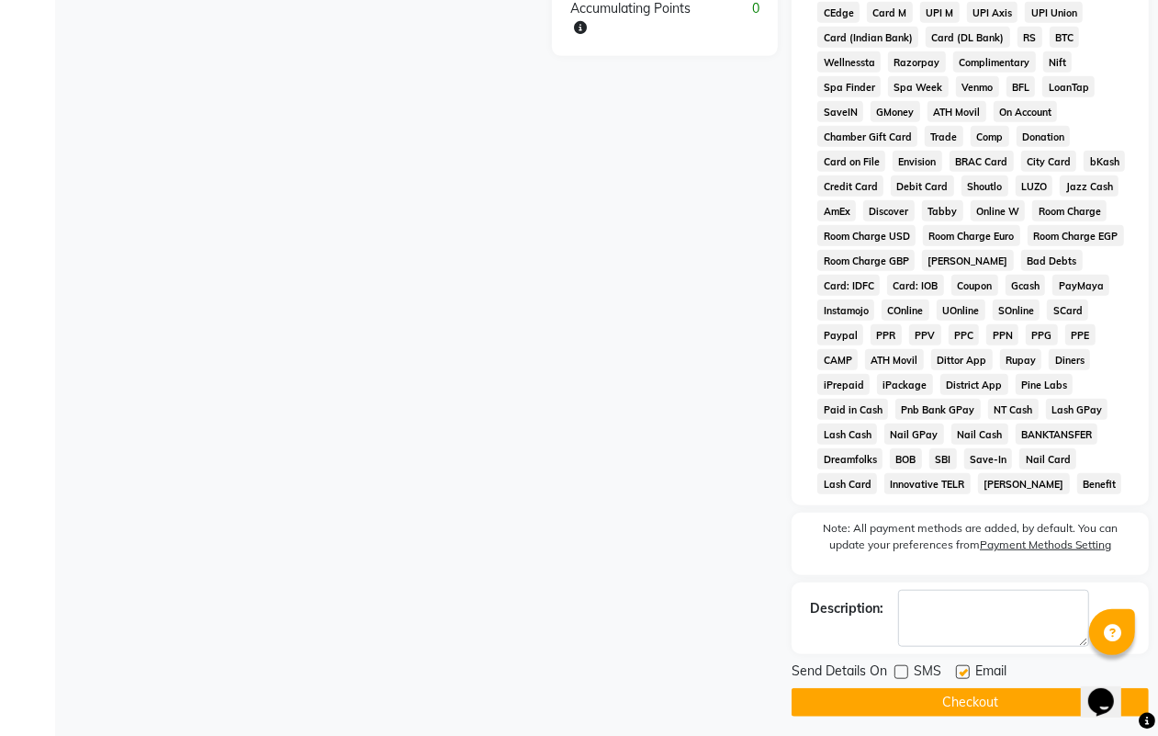
checkbox input "false"
click at [967, 698] on button "Checkout" at bounding box center [970, 702] width 357 height 28
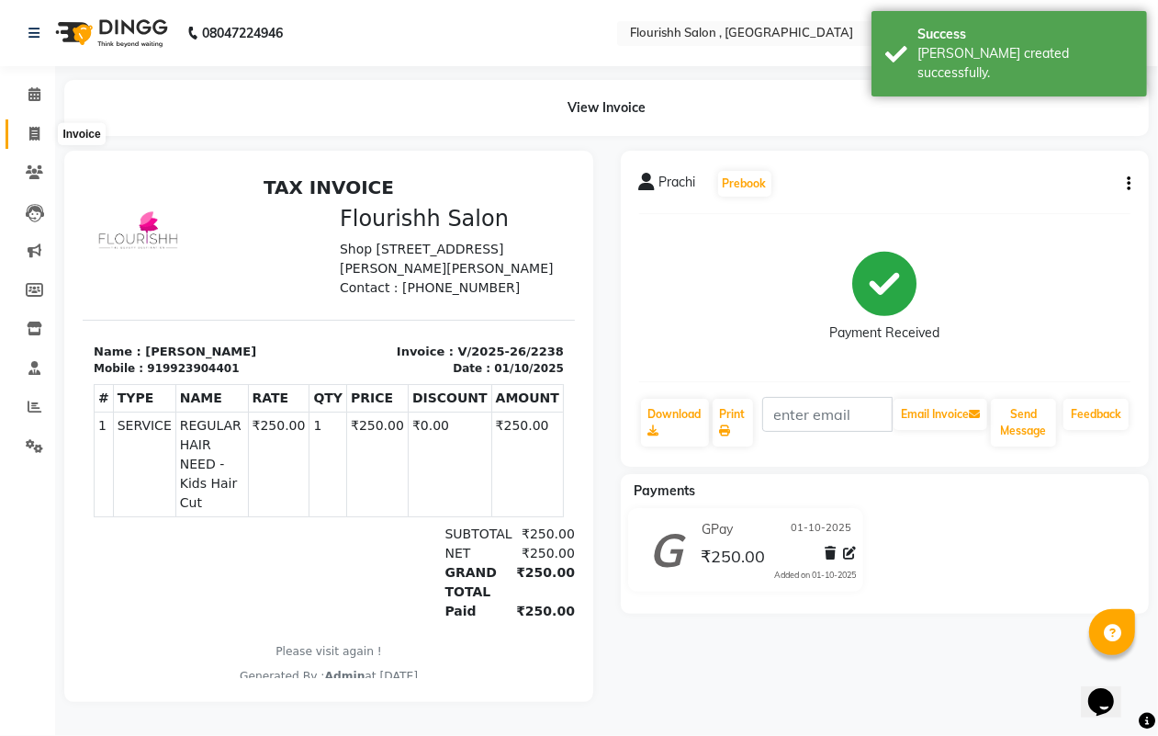
click at [33, 142] on span at bounding box center [34, 134] width 32 height 21
select select "service"
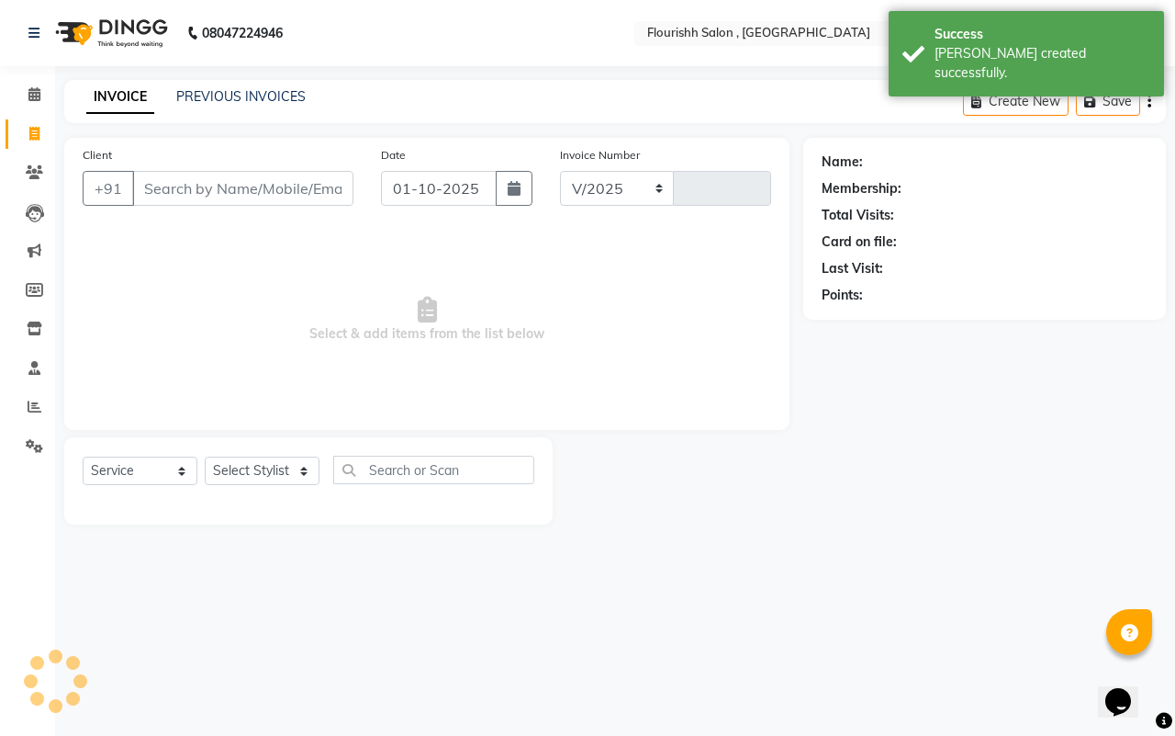
select select "4182"
type input "2239"
